Goal: Task Accomplishment & Management: Manage account settings

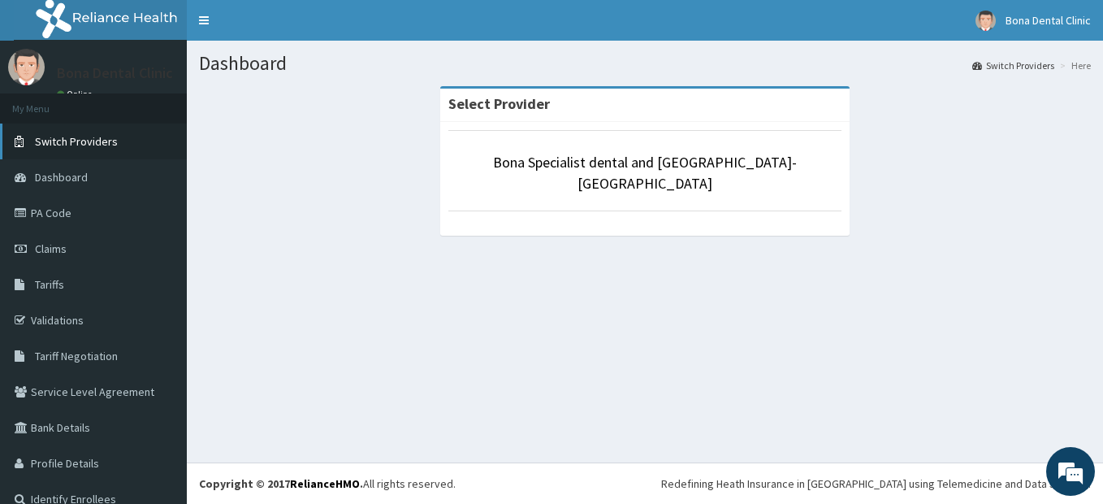
click at [56, 139] on span "Switch Providers" at bounding box center [76, 141] width 83 height 15
click at [52, 213] on link "PA Code" at bounding box center [93, 213] width 187 height 36
click at [1014, 19] on span "Bona Dental Clinic" at bounding box center [1048, 20] width 85 height 15
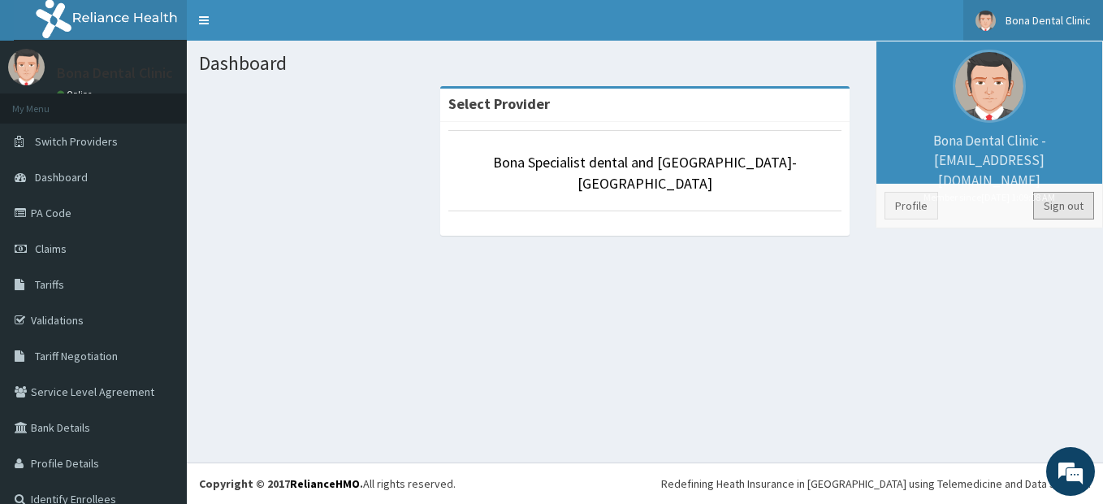
click at [1041, 201] on link "Sign out" at bounding box center [1063, 206] width 61 height 28
